Goal: Navigation & Orientation: Find specific page/section

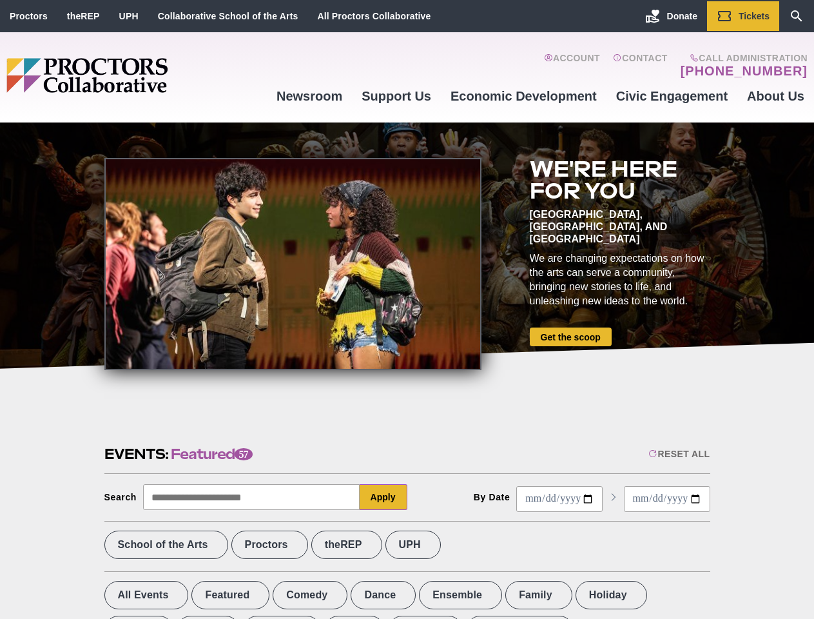
click at [407, 309] on div at bounding box center [292, 264] width 377 height 212
click at [678, 454] on div "Reset All" at bounding box center [679, 454] width 61 height 10
click at [384, 497] on button "Apply" at bounding box center [384, 497] width 48 height 26
